Goal: Information Seeking & Learning: Understand process/instructions

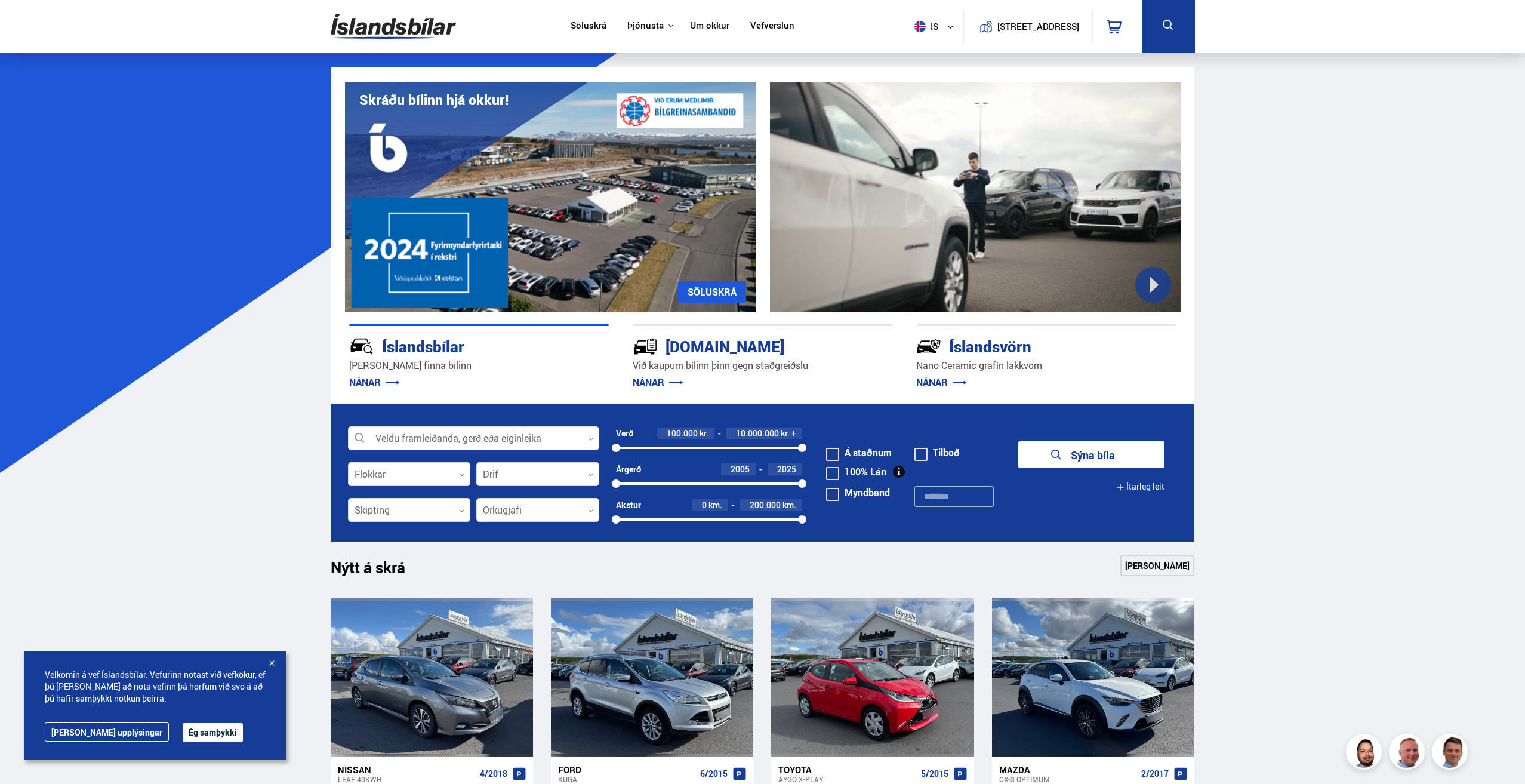
click at [691, 24] on link "Um okkur" at bounding box center [710, 27] width 40 height 13
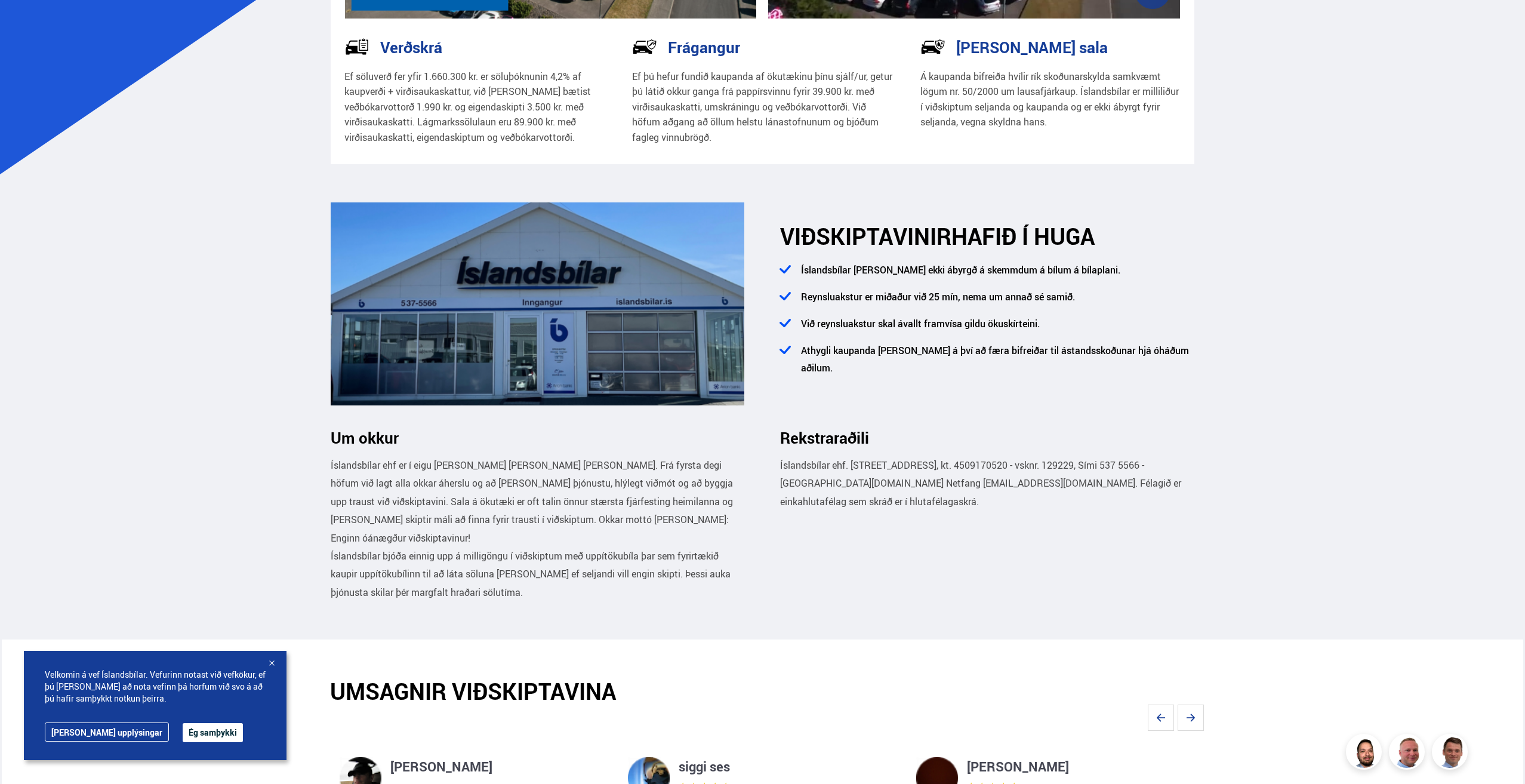
click at [183, 732] on button "Ég samþykki" at bounding box center [213, 732] width 60 height 19
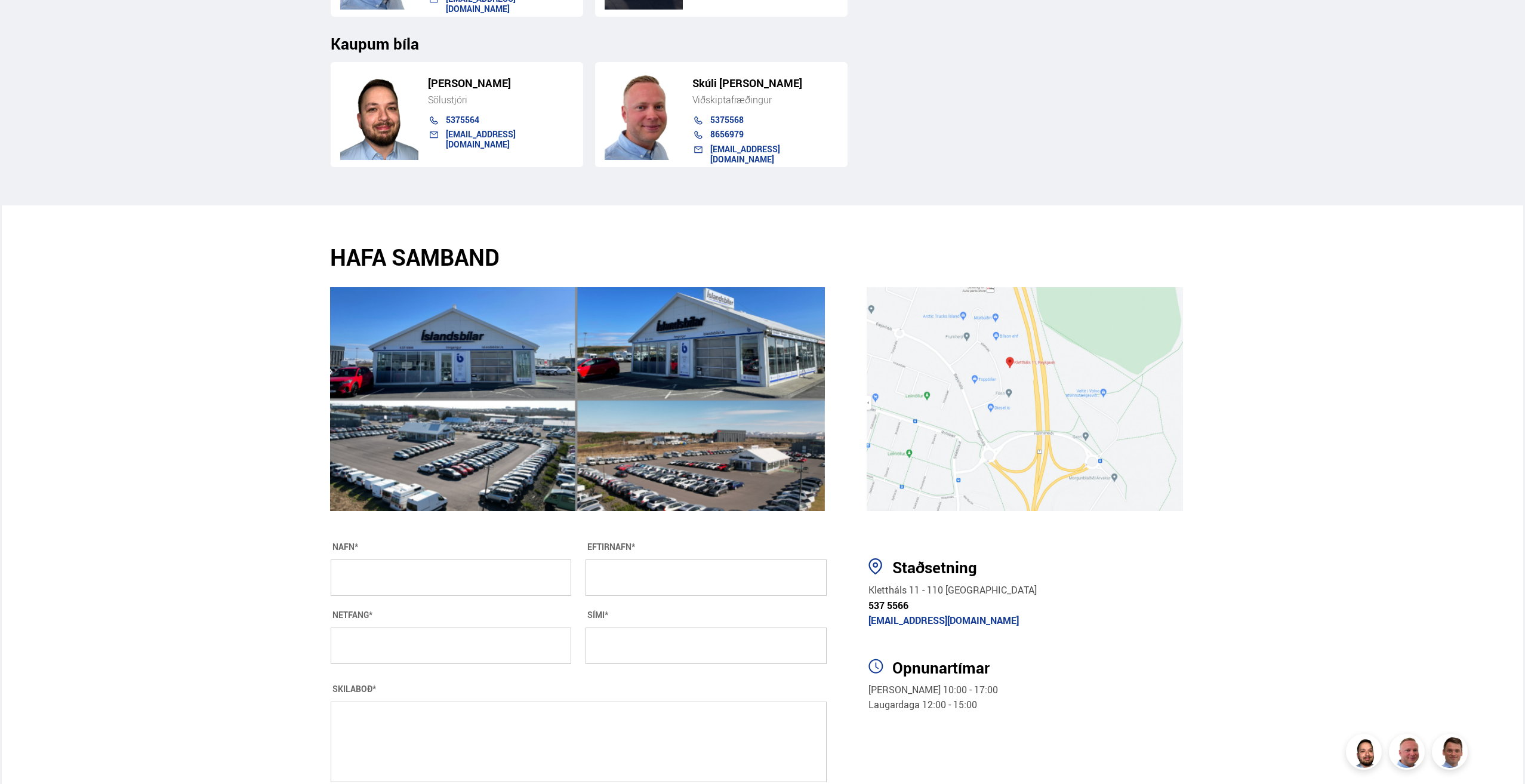
scroll to position [1941, 0]
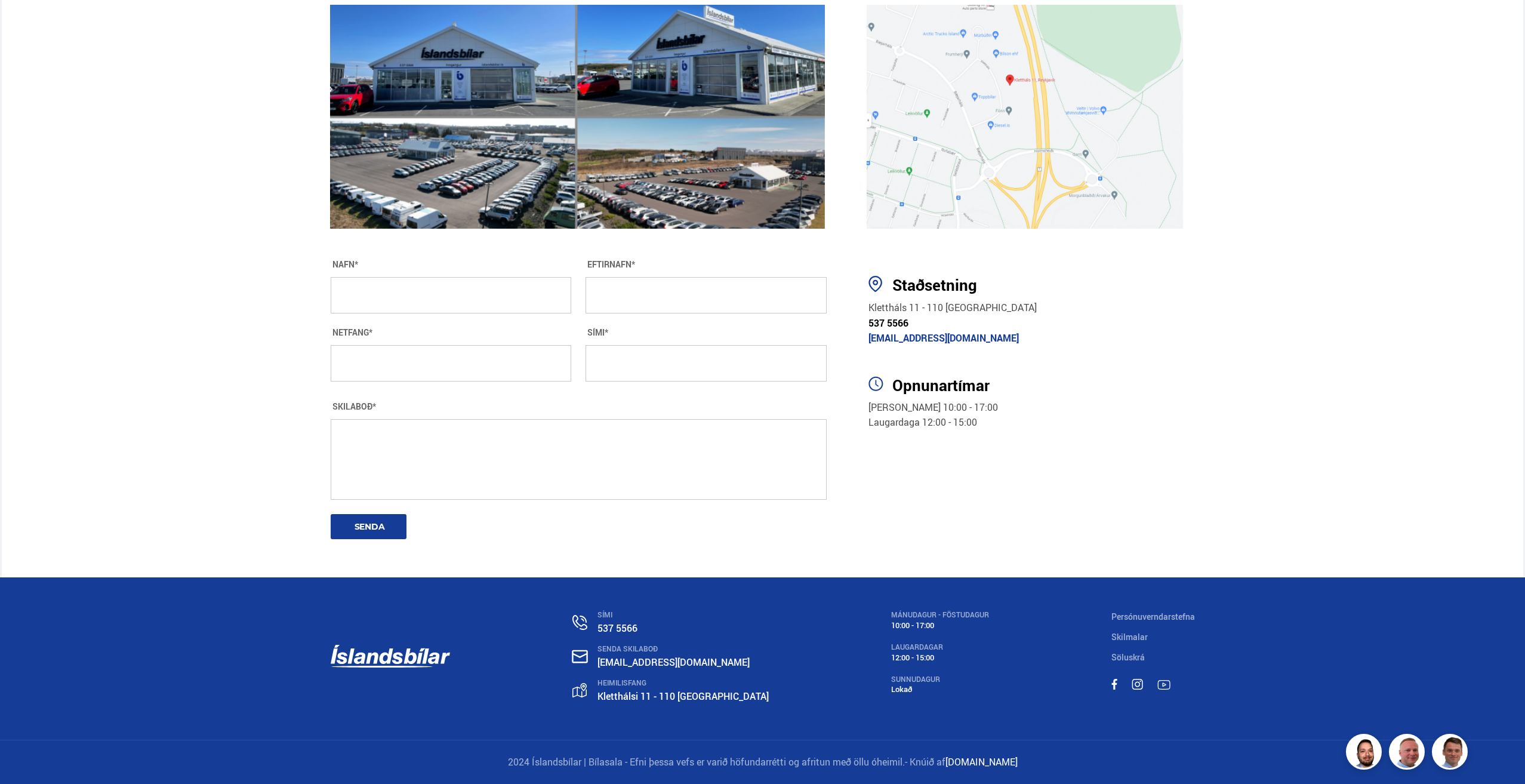
click at [1129, 634] on link "Skilmalar" at bounding box center [1129, 636] width 37 height 11
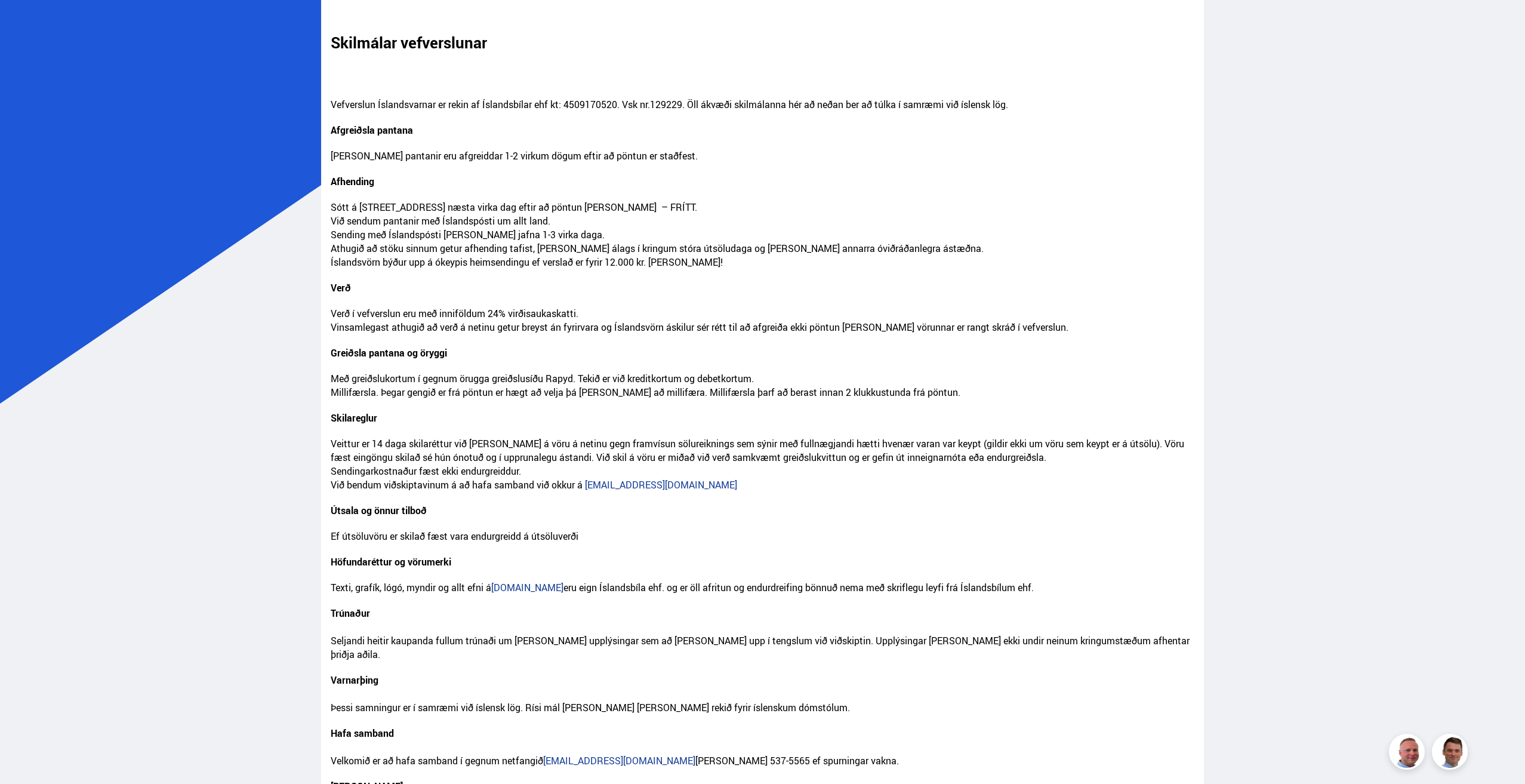
scroll to position [119, 0]
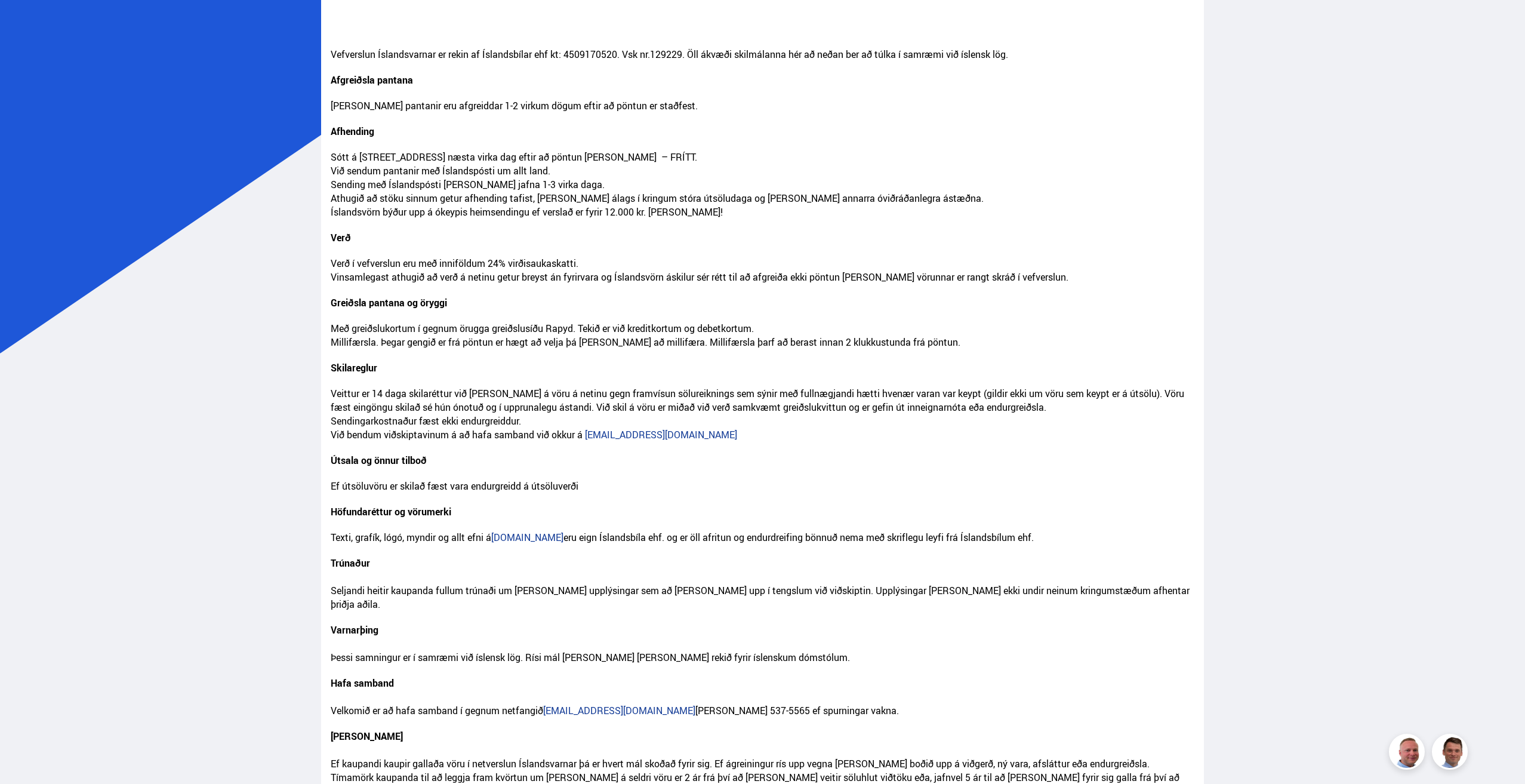
click at [831, 518] on p "Höfundaréttur og vörumerki" at bounding box center [763, 518] width 865 height 25
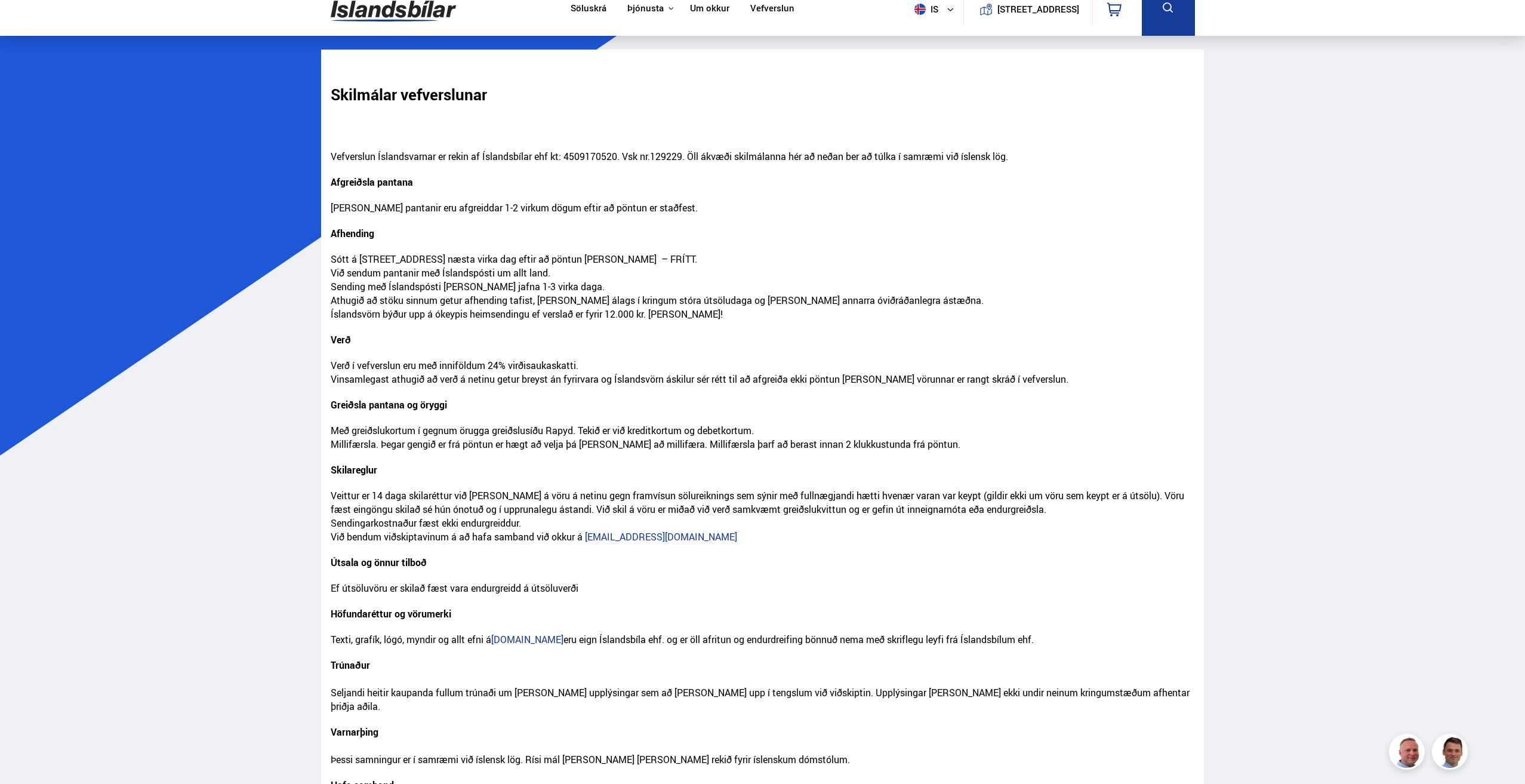
scroll to position [0, 0]
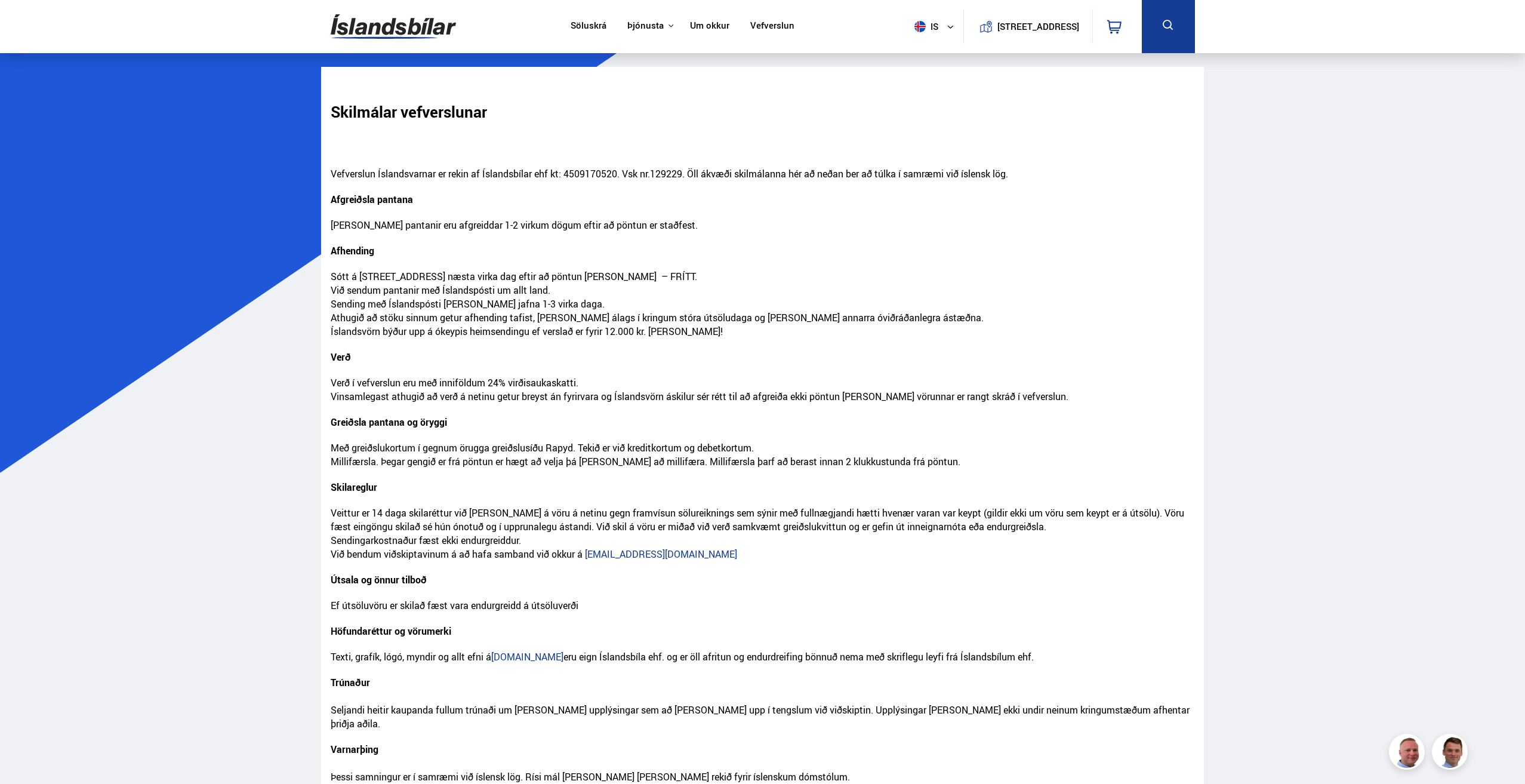
click at [568, 46] on nav "Söluskrá Þjónusta Íslandsbílar Kaupumbila.is Íslandsvörn Leiðbeiningar Um okkur…" at bounding box center [682, 26] width 245 height 53
click at [580, 31] on link "Söluskrá" at bounding box center [588, 27] width 36 height 13
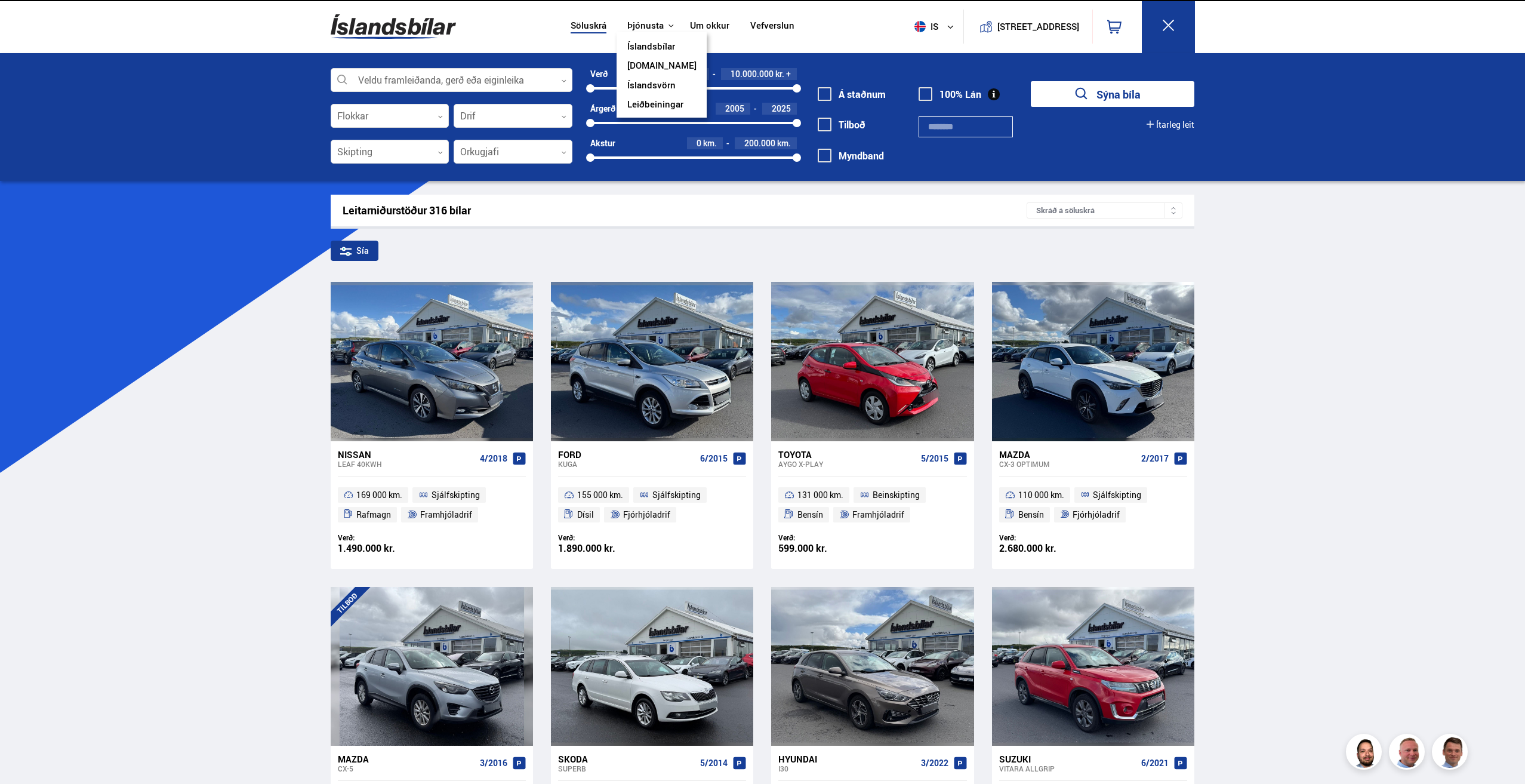
click at [641, 30] on button "Þjónusta" at bounding box center [646, 26] width 37 height 11
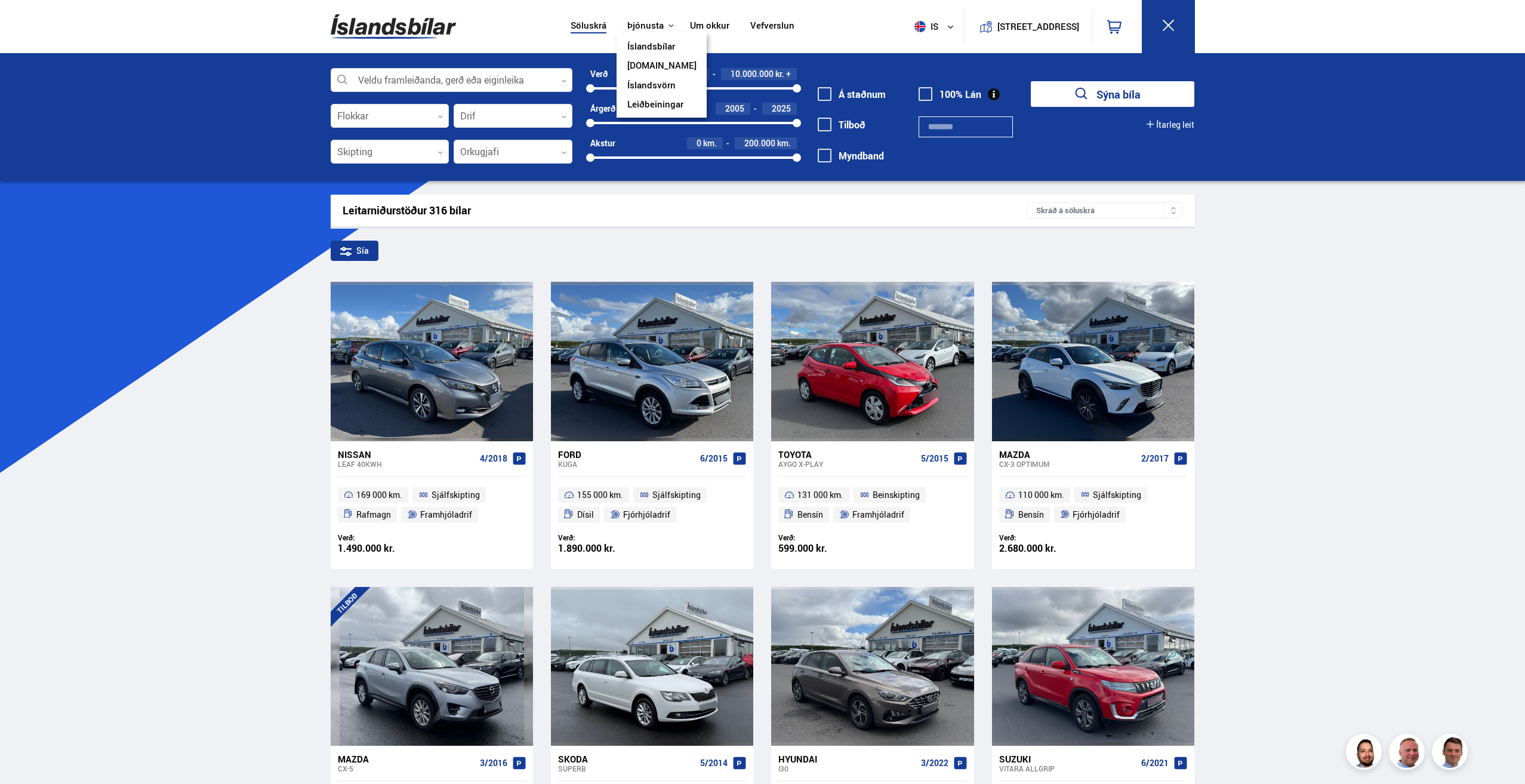
click at [656, 45] on link "Íslandsbílar" at bounding box center [651, 47] width 48 height 13
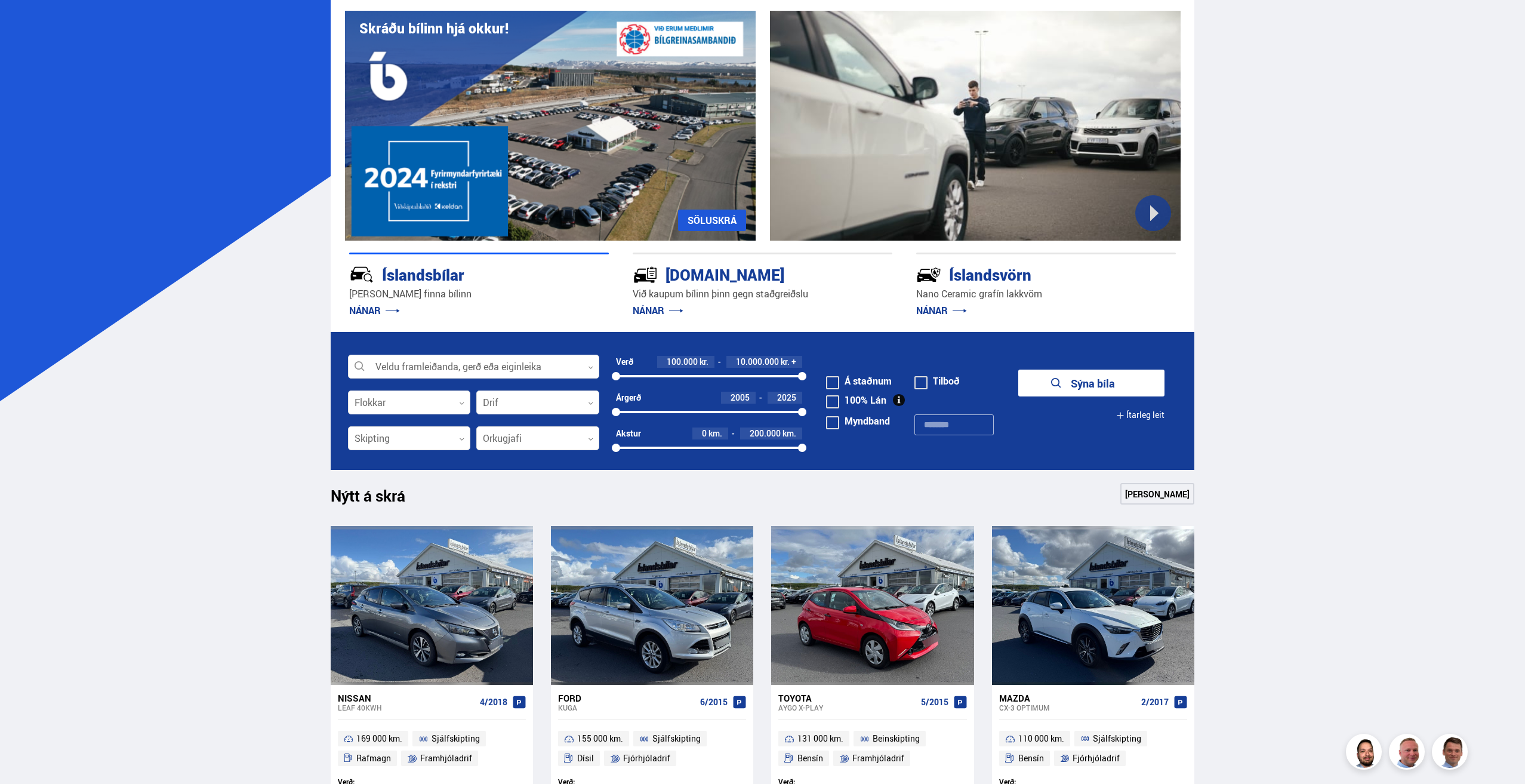
scroll to position [60, 0]
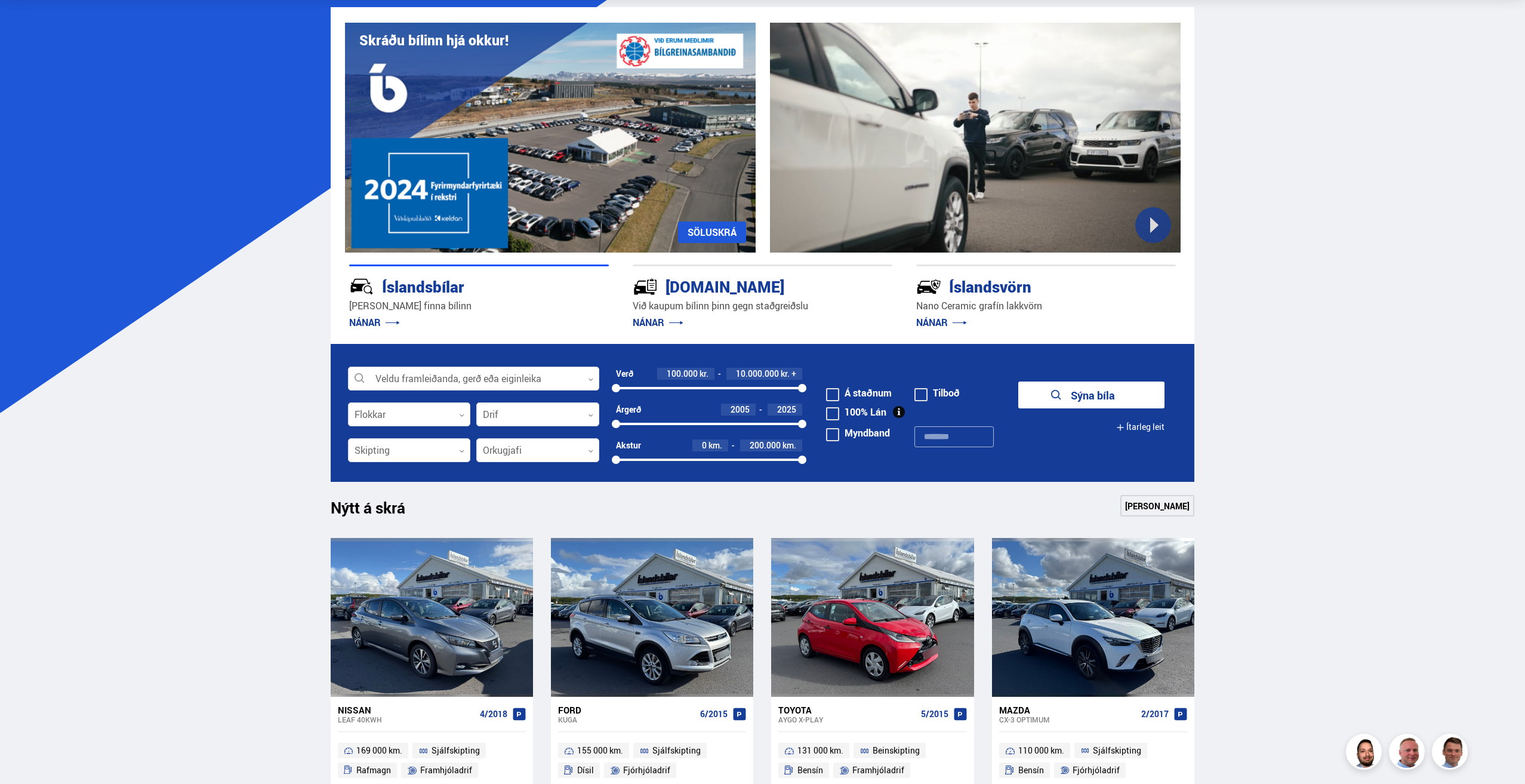
click at [362, 321] on link "NÁNAR" at bounding box center [374, 322] width 51 height 13
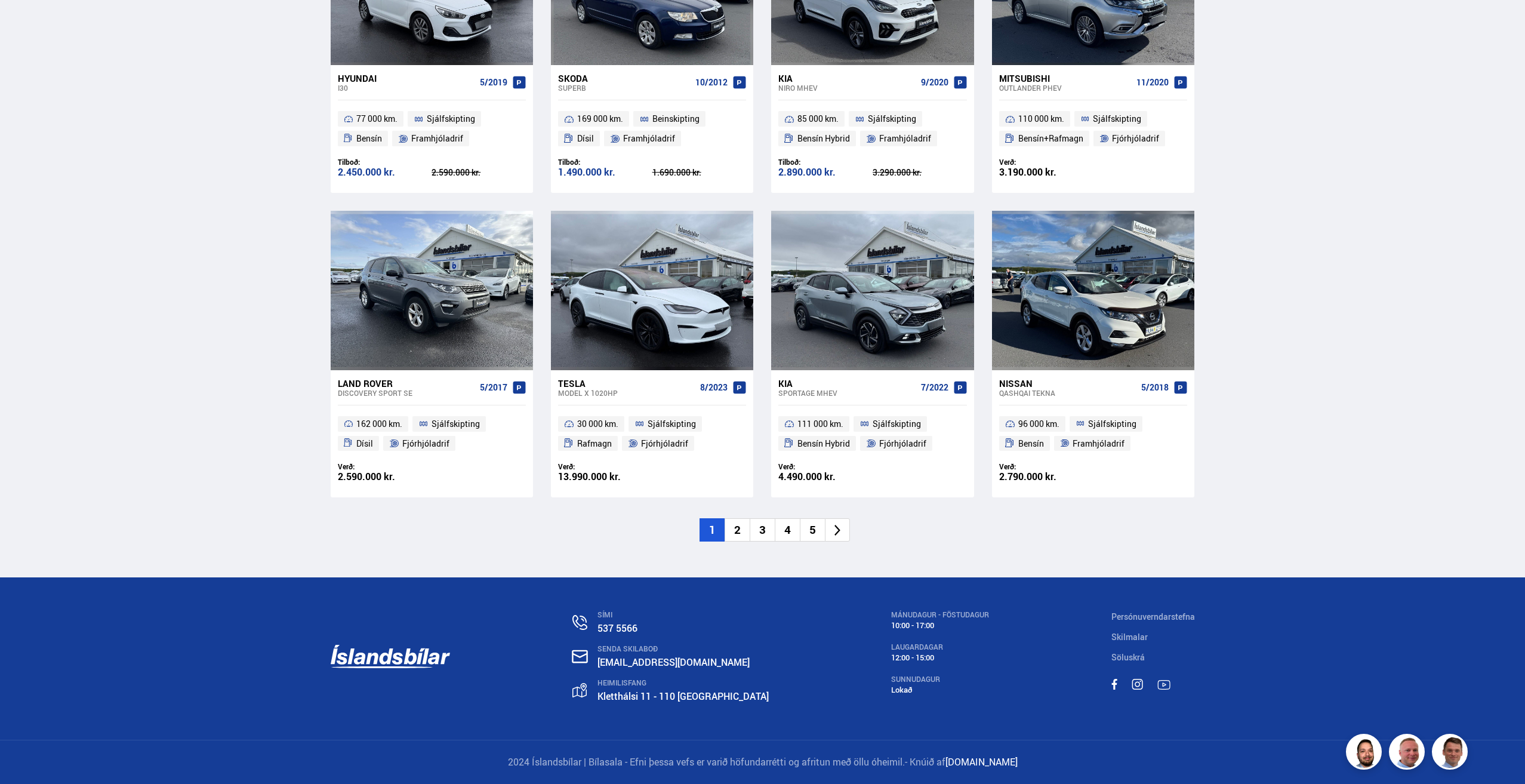
drag, startPoint x: 1255, startPoint y: 344, endPoint x: 1289, endPoint y: 650, distance: 307.9
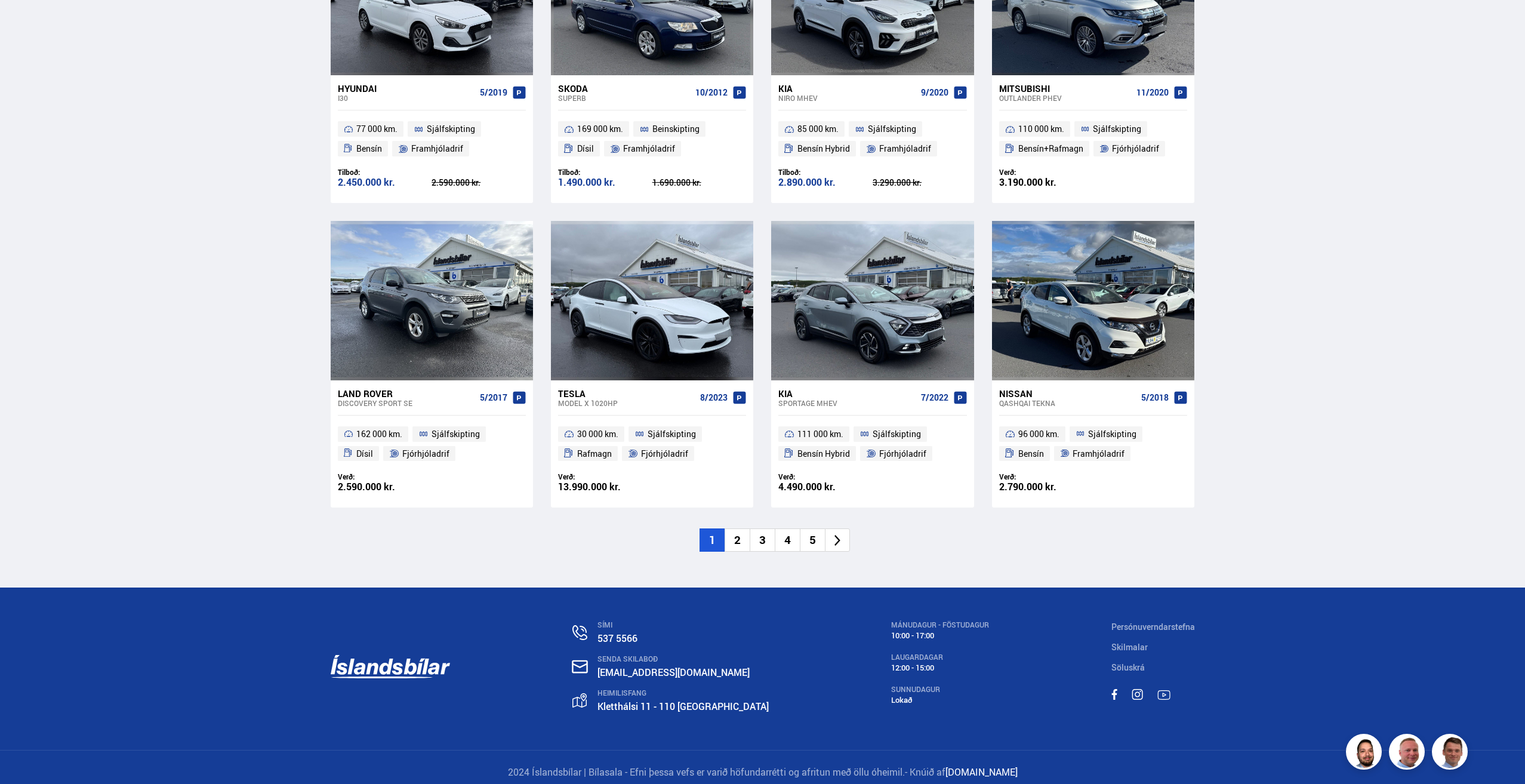
scroll to position [1593, 0]
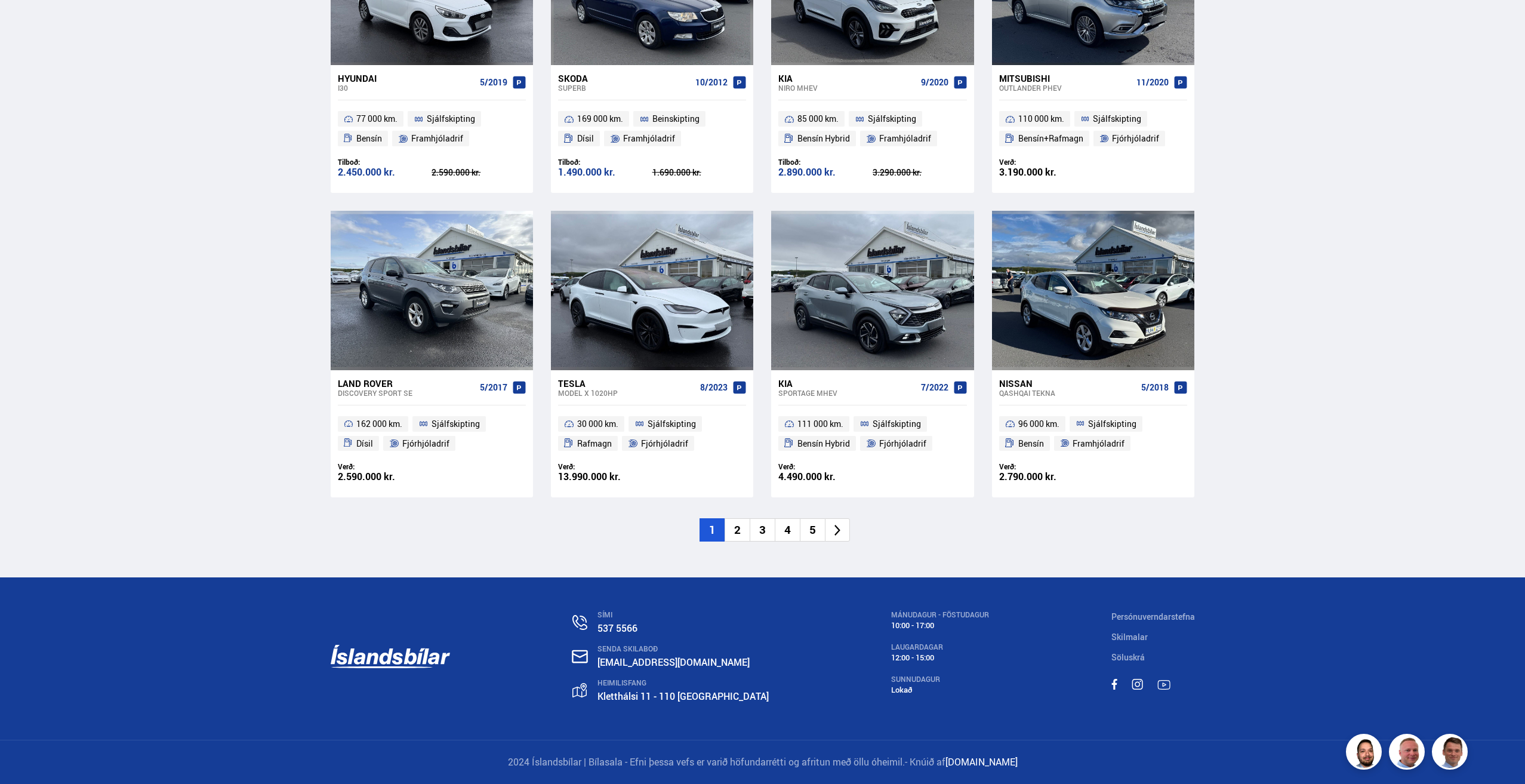
click at [1137, 634] on link "Skilmalar" at bounding box center [1129, 636] width 37 height 11
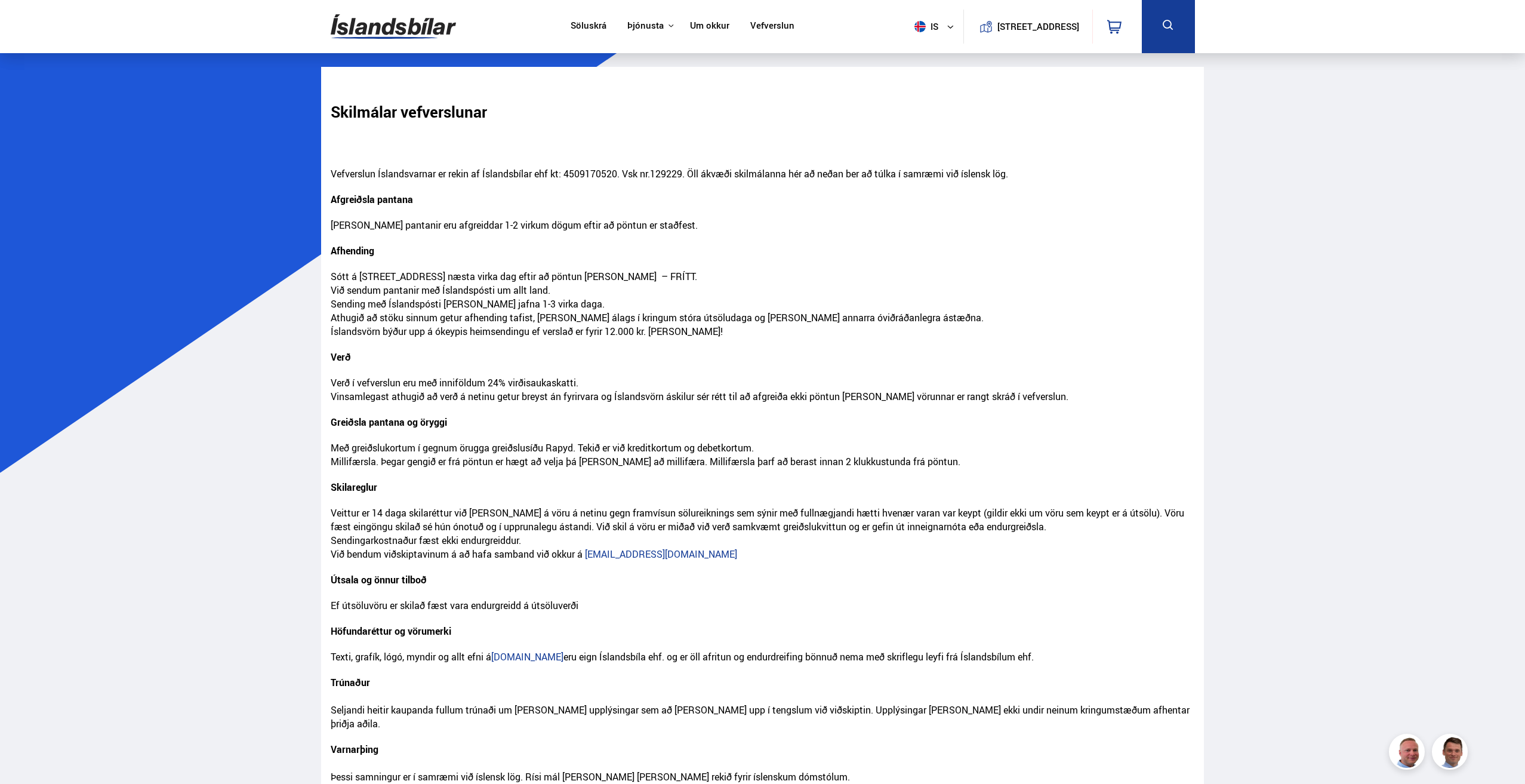
click at [721, 26] on link "Um okkur" at bounding box center [710, 27] width 40 height 13
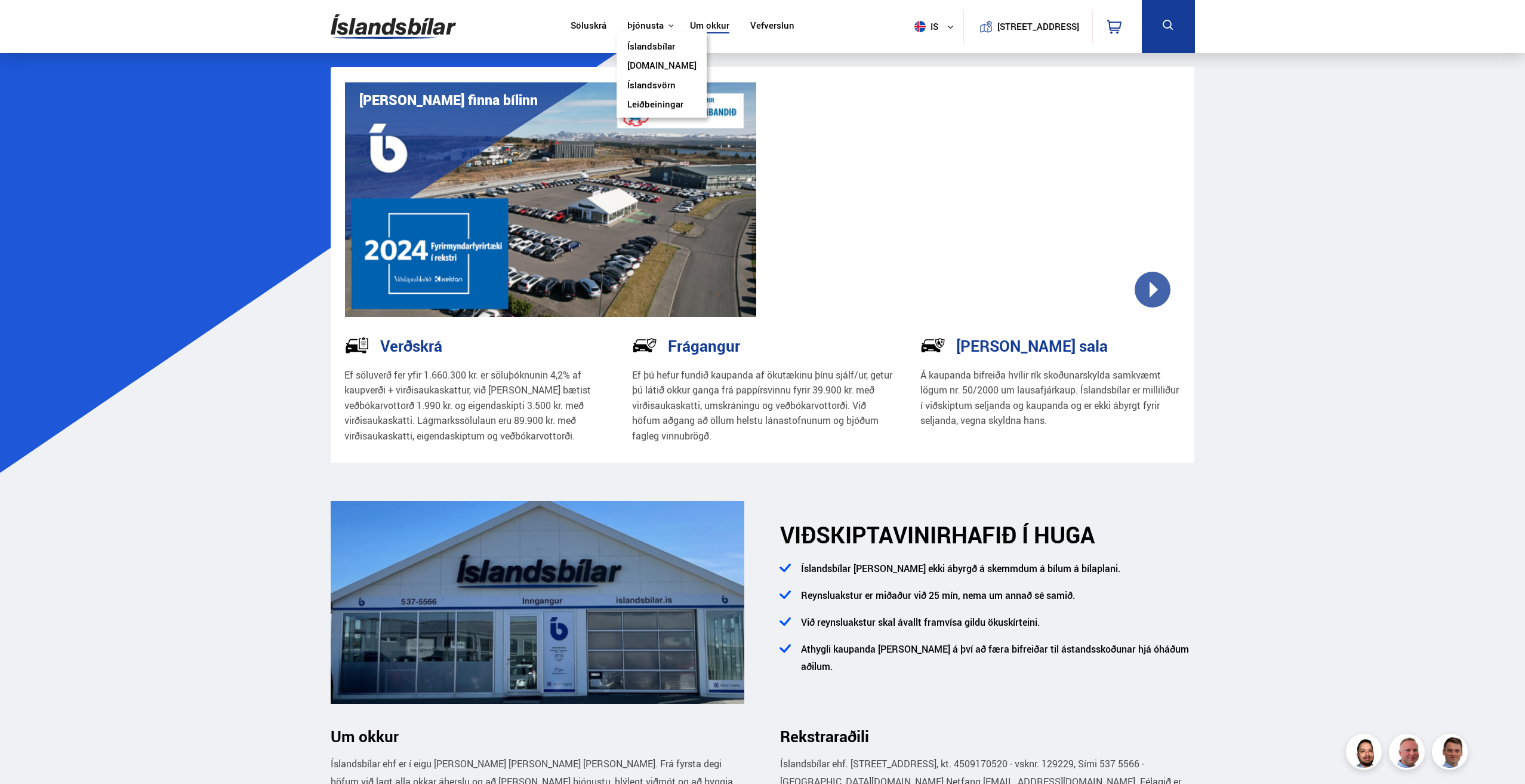
click at [667, 66] on link "[DOMAIN_NAME]" at bounding box center [662, 66] width 69 height 13
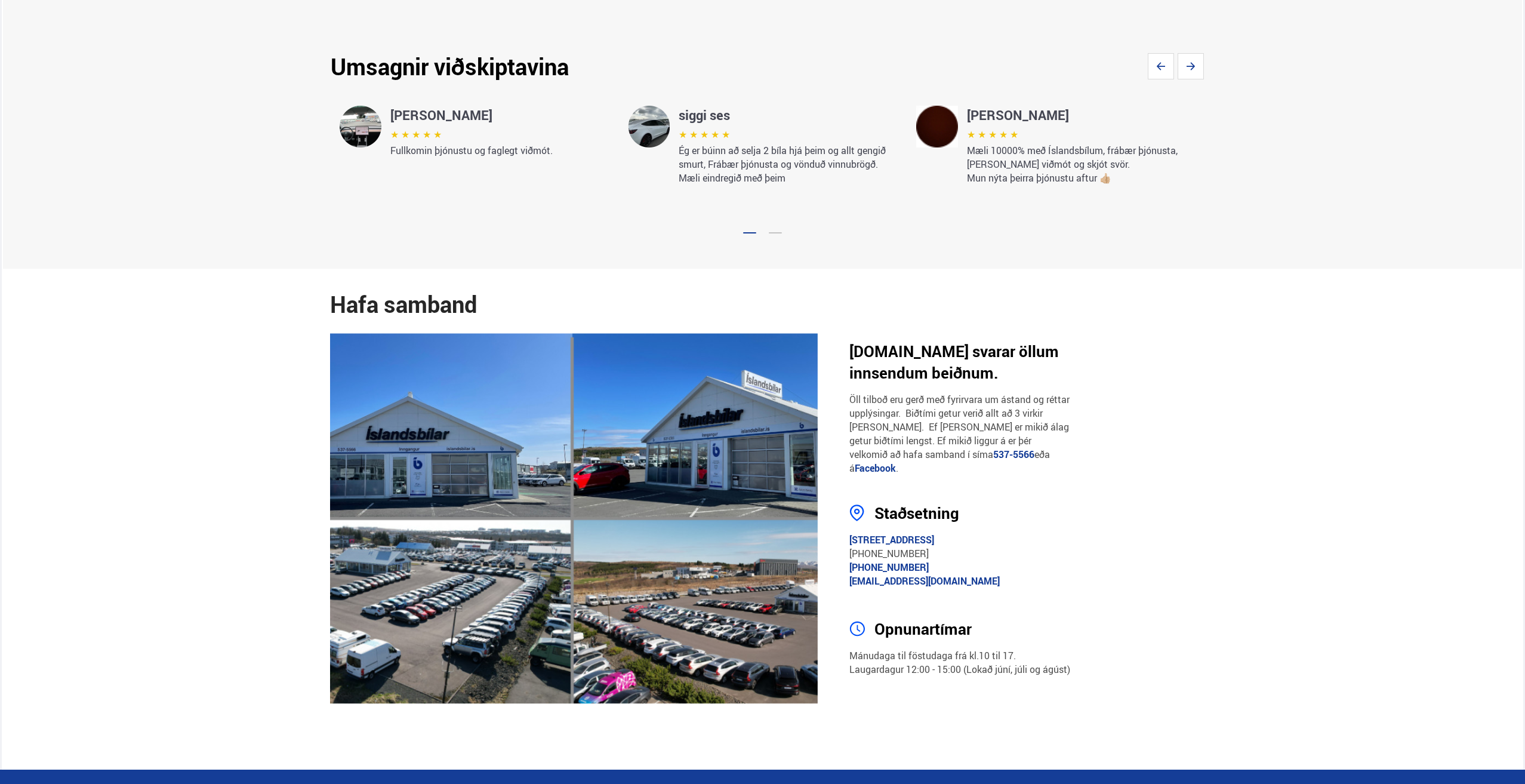
scroll to position [2084, 0]
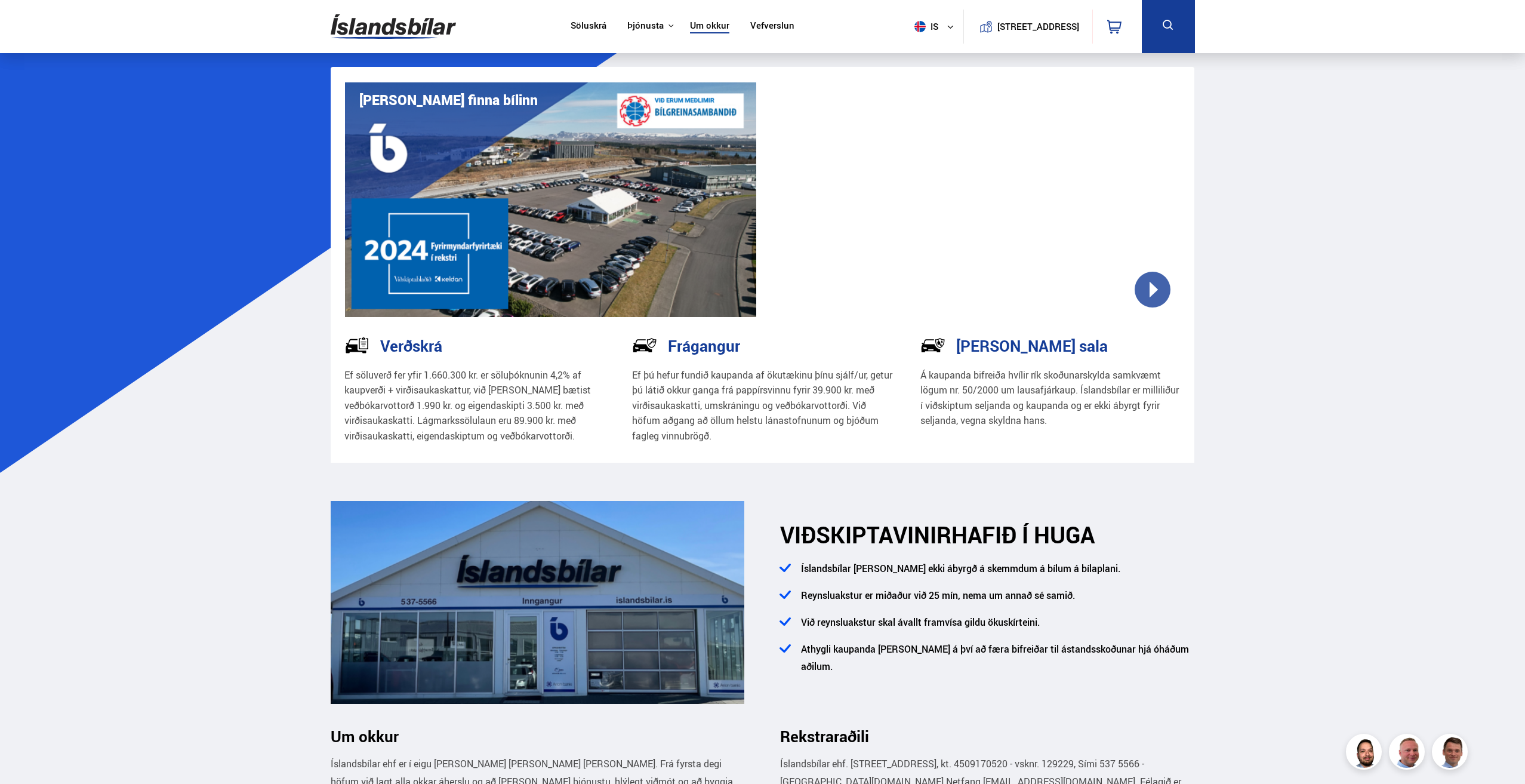
click at [419, 23] on img at bounding box center [393, 26] width 125 height 39
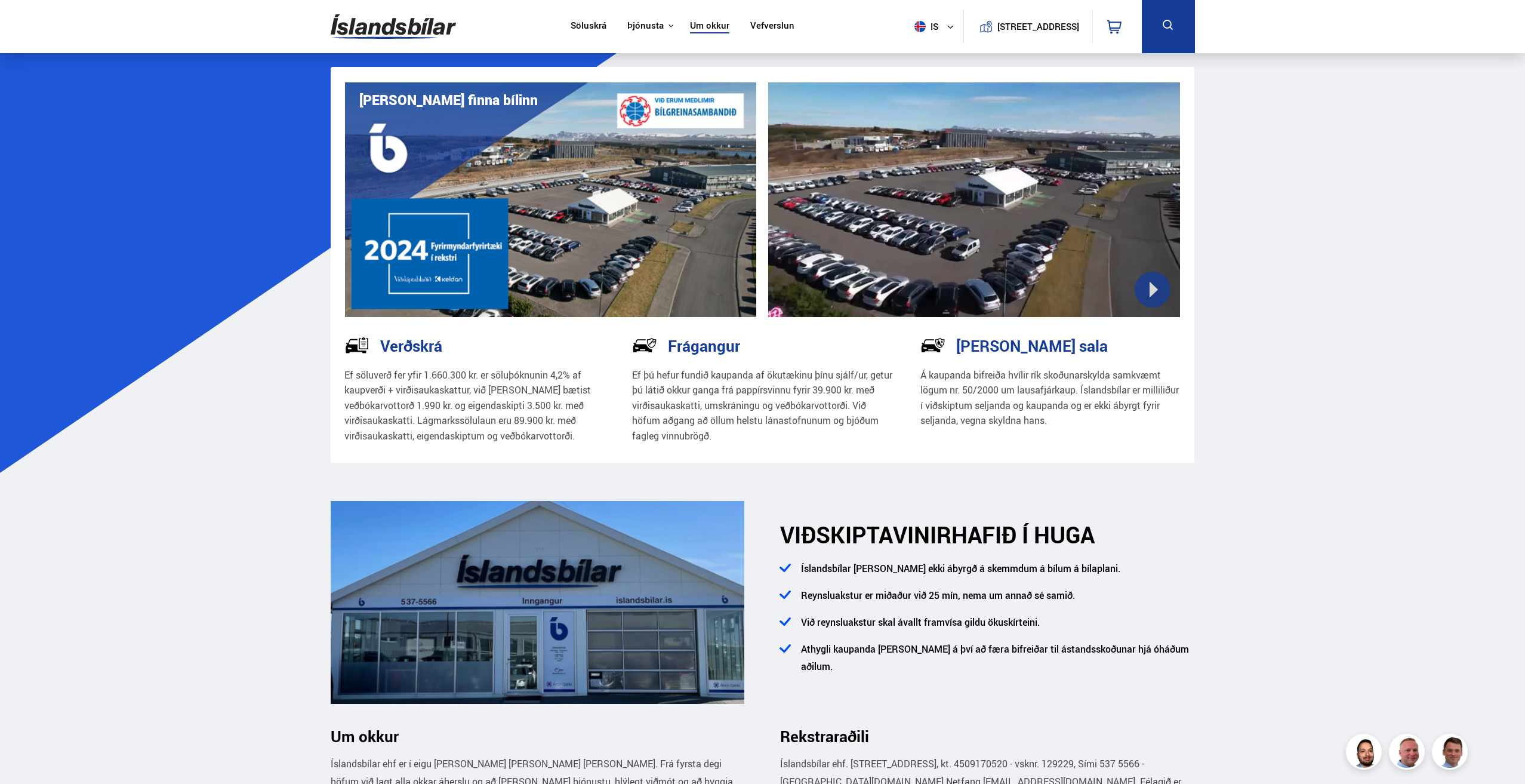
click at [415, 342] on h3 "Verðskrá" at bounding box center [411, 345] width 62 height 18
click at [403, 347] on h3 "Verðskrá" at bounding box center [411, 345] width 62 height 18
click at [472, 391] on p "Ef söluverð fer yfir 1.660.300 kr. er söluþóknunin 4,2% af kaupverði + virðisau…" at bounding box center [475, 406] width 261 height 76
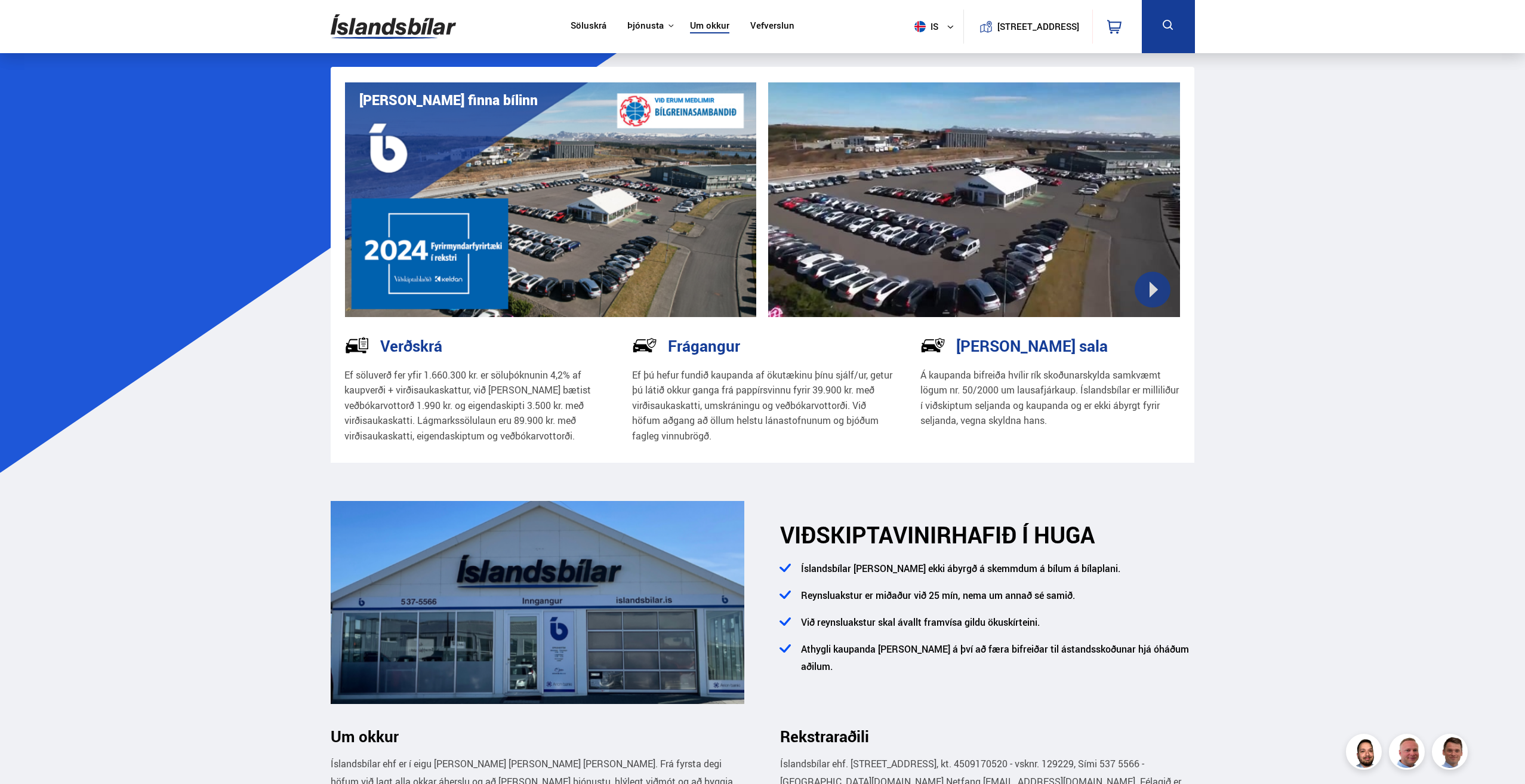
click at [472, 379] on p "Ef söluverð fer yfir 1.660.300 kr. er söluþóknunin 4,2% af kaupverði + virðisau…" at bounding box center [475, 406] width 261 height 76
click at [472, 379] on p "Ef söluverð fer yfir 1.660.300 kr. er söluþóknunin 4,2% af kaupverði + virðisau…" at bounding box center [475, 406] width 261 height 76
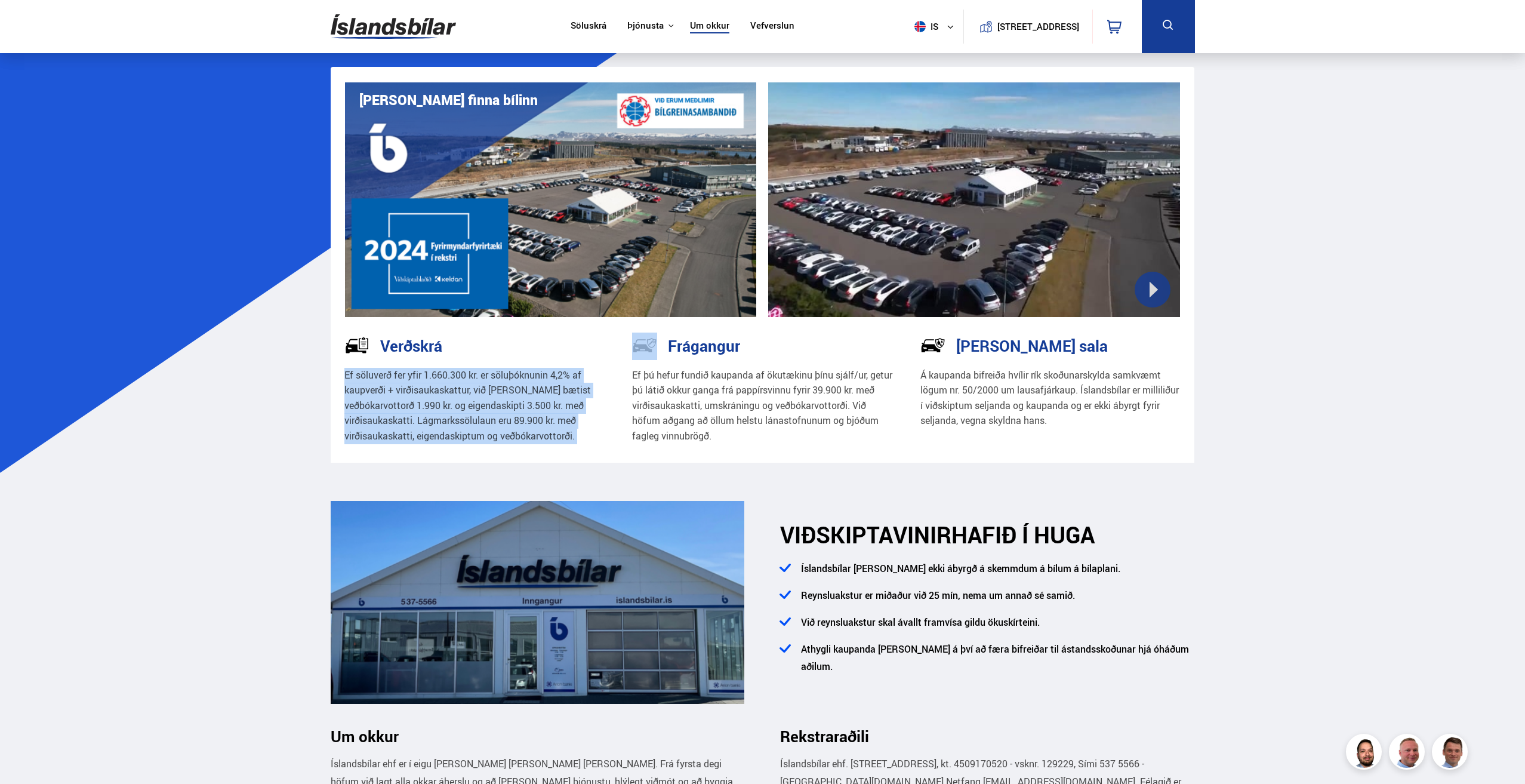
click at [472, 379] on p "Ef söluverð fer yfir 1.660.300 kr. er söluþóknunin 4,2% af kaupverði + virðisau…" at bounding box center [475, 406] width 261 height 76
click at [474, 421] on p "Ef söluverð fer yfir 1.660.300 kr. er söluþóknunin 4,2% af kaupverði + virðisau…" at bounding box center [475, 406] width 261 height 76
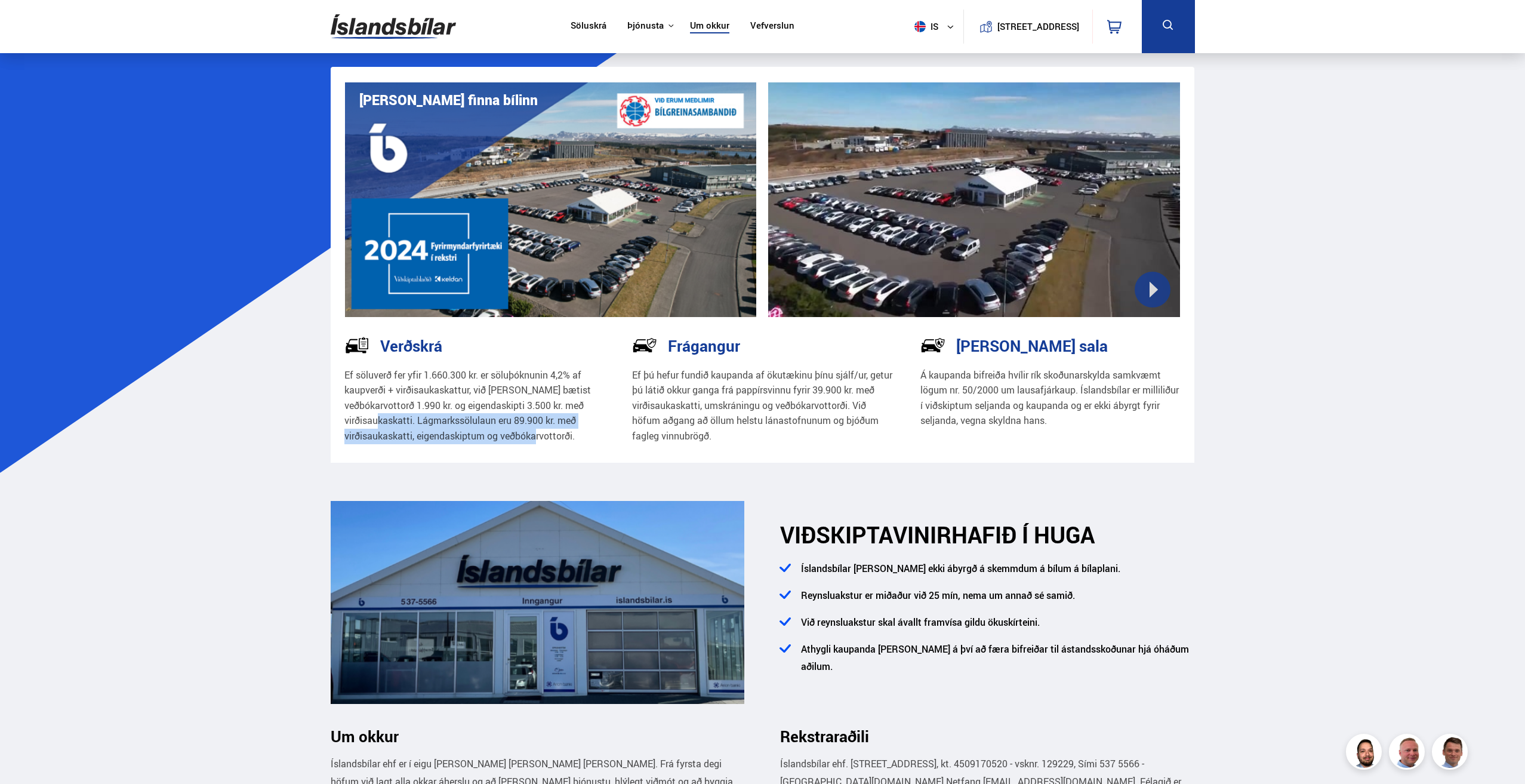
drag, startPoint x: 419, startPoint y: 420, endPoint x: 591, endPoint y: 431, distance: 172.4
click at [591, 431] on p "Ef söluverð fer yfir 1.660.300 kr. er söluþóknunin 4,2% af kaupverði + virðisau…" at bounding box center [475, 406] width 261 height 76
copy p "Lágmarkssölulaun eru 89.900 kr. með virðisaukaskatti, eigendaskiptum og veðbóka…"
click at [573, 432] on p "Ef söluverð fer yfir 1.660.300 kr. er söluþóknunin 4,2% af kaupverði + virðisau…" at bounding box center [475, 406] width 261 height 76
